Goal: Task Accomplishment & Management: Complete application form

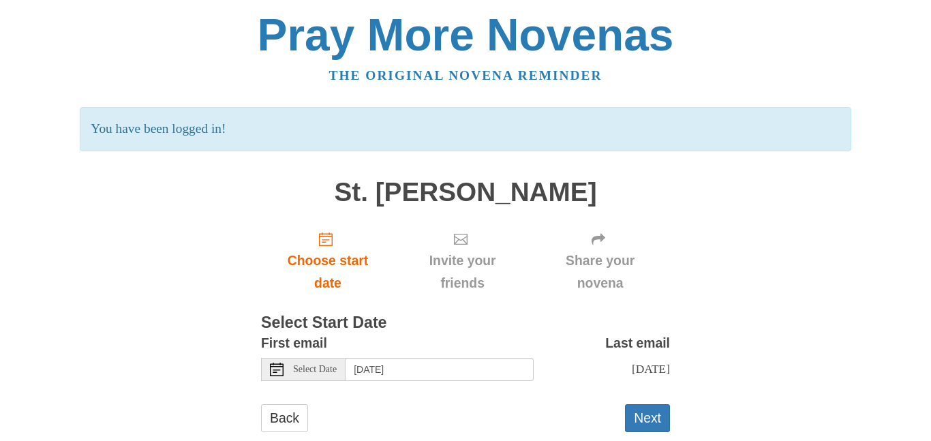
click at [274, 372] on icon at bounding box center [277, 369] width 14 height 14
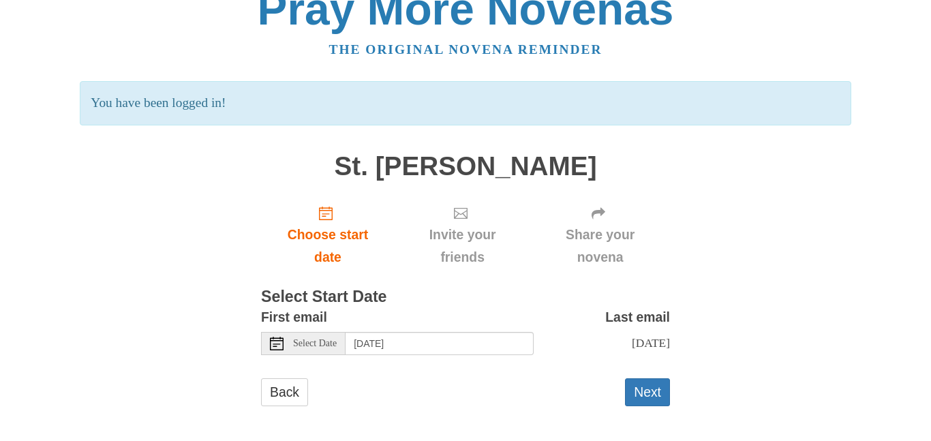
scroll to position [31, 0]
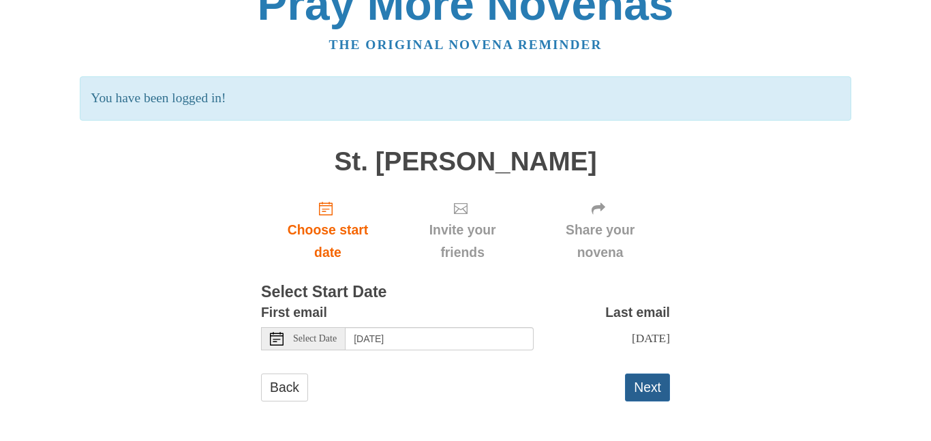
click at [643, 388] on button "Next" at bounding box center [647, 387] width 45 height 28
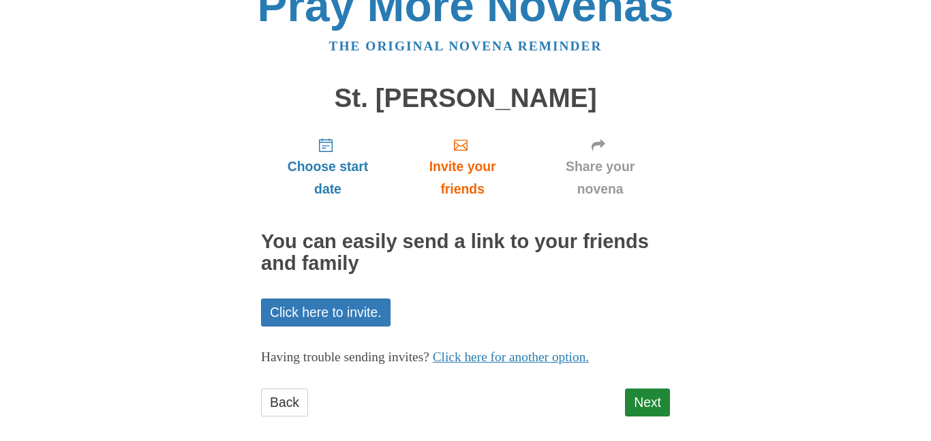
scroll to position [44, 0]
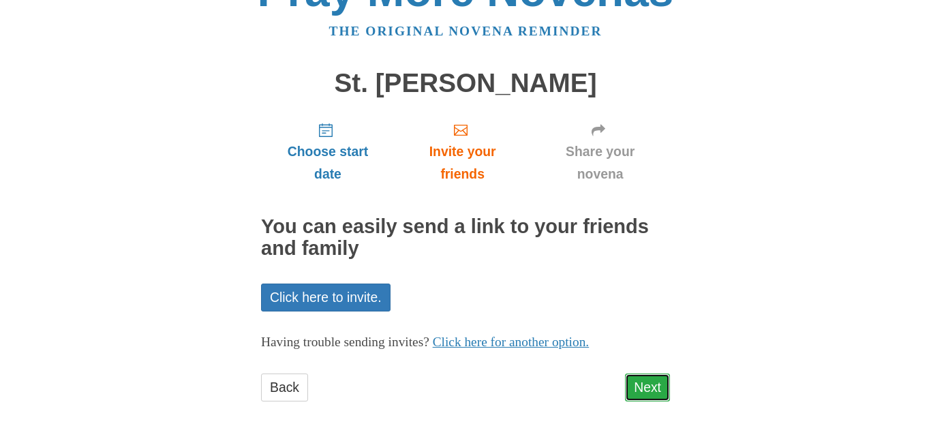
click at [642, 387] on link "Next" at bounding box center [647, 387] width 45 height 28
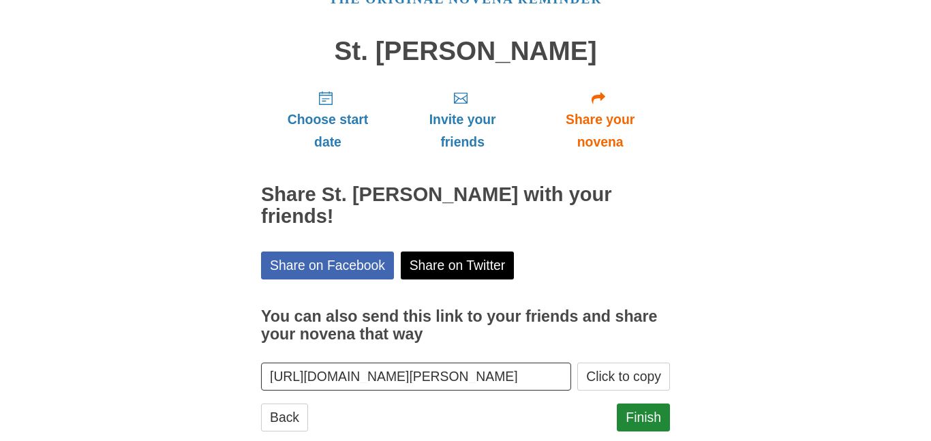
scroll to position [84, 0]
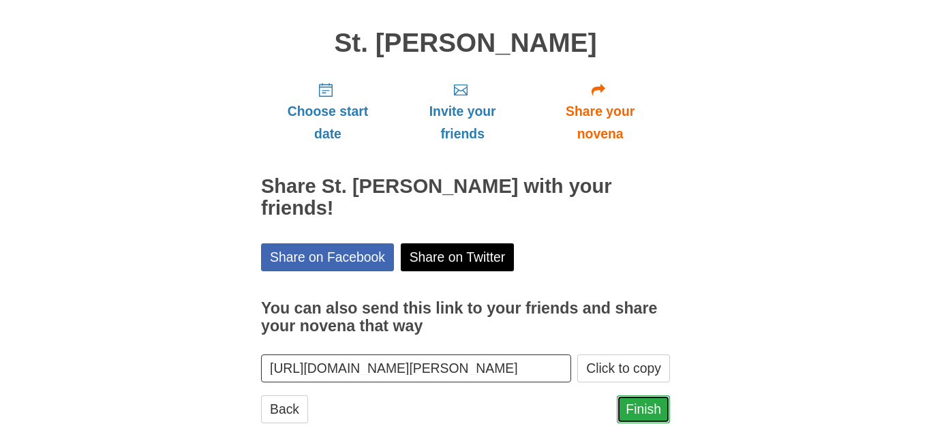
click at [643, 395] on link "Finish" at bounding box center [643, 409] width 53 height 28
